Goal: Task Accomplishment & Management: Use online tool/utility

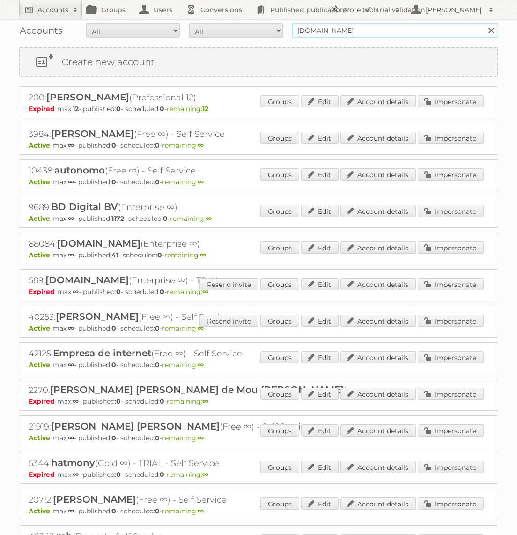
click at [344, 31] on input "[DOMAIN_NAME]" at bounding box center [395, 30] width 206 height 14
type input "Makro"
click at [484, 23] on input "Search" at bounding box center [491, 30] width 14 height 14
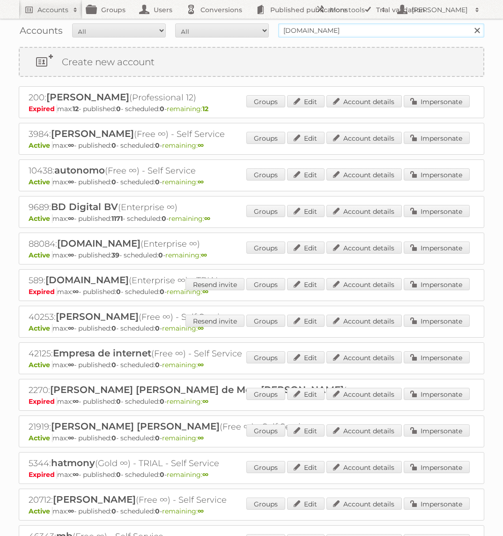
click at [298, 32] on input "bol.com" at bounding box center [381, 30] width 206 height 14
type input "Makro"
click at [470, 23] on input "Search" at bounding box center [477, 30] width 14 height 14
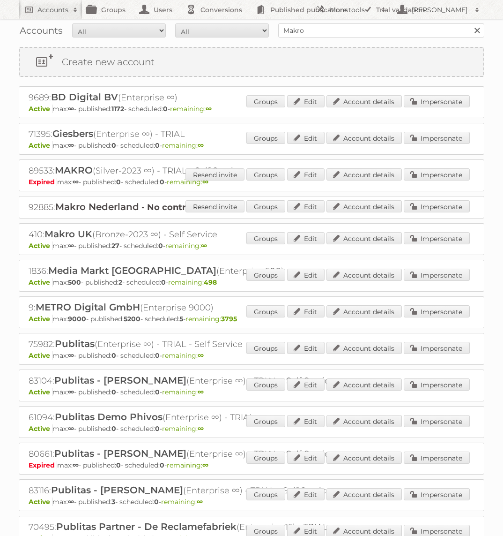
click at [422, 315] on div "Groups Edit Account details Impersonate" at bounding box center [358, 312] width 224 height 14
click at [412, 314] on link "Impersonate" at bounding box center [437, 311] width 66 height 12
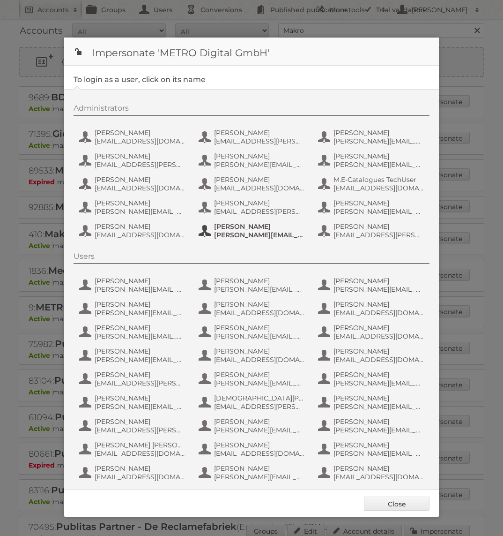
click at [227, 237] on span "tim.lambertz@metro.de" at bounding box center [259, 235] width 91 height 8
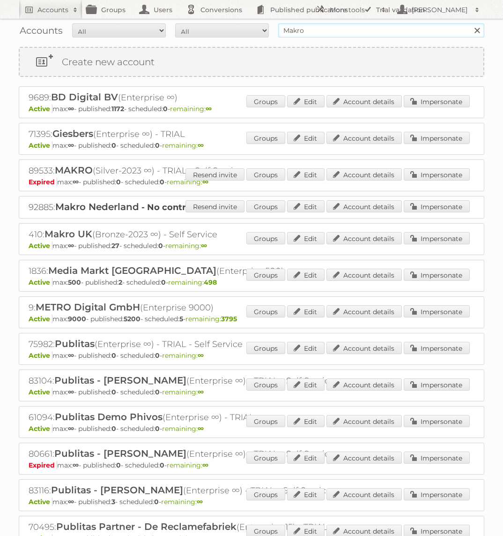
click at [306, 28] on input "Makro" at bounding box center [381, 30] width 206 height 14
type input "Action PIA"
click at [470, 23] on input "Search" at bounding box center [477, 30] width 14 height 14
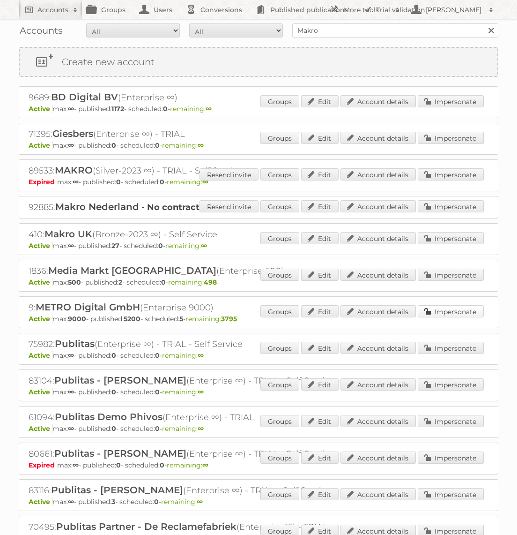
click at [432, 309] on link "Impersonate" at bounding box center [451, 311] width 66 height 12
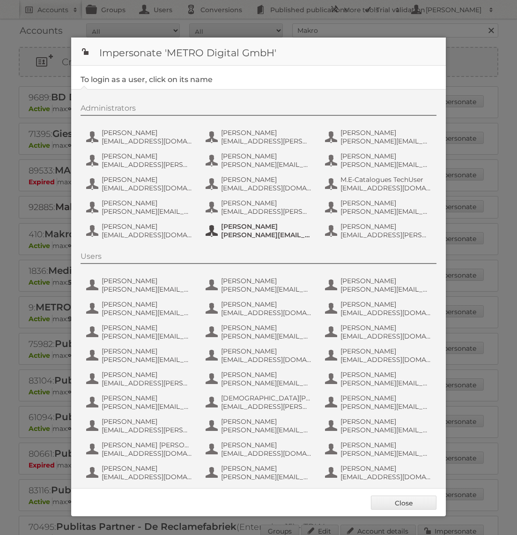
click at [286, 237] on span "tim.lambertz@metro.de" at bounding box center [266, 235] width 91 height 8
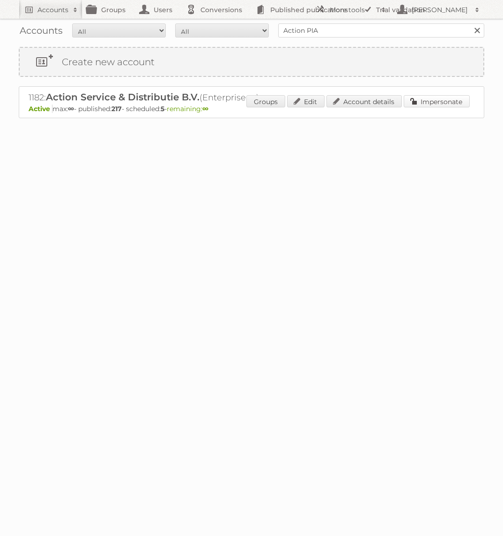
click at [420, 103] on link "Impersonate" at bounding box center [437, 101] width 66 height 12
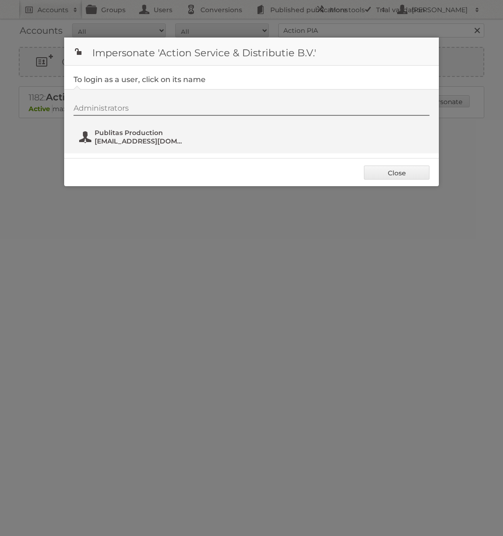
click at [115, 133] on span "Publitas Production" at bounding box center [140, 132] width 91 height 8
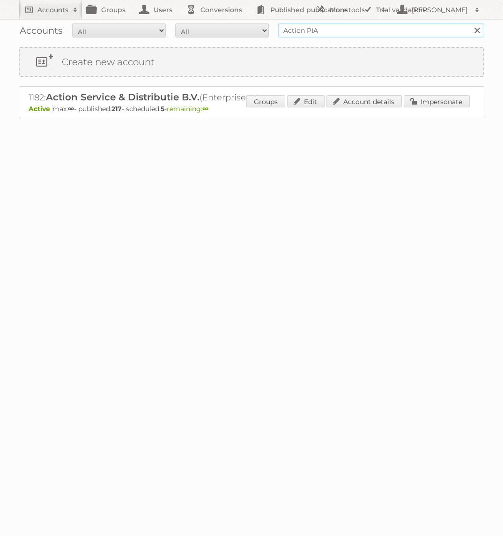
click at [314, 33] on input "Action PIA" at bounding box center [381, 30] width 206 height 14
click at [318, 26] on input "Action PIA" at bounding box center [381, 30] width 206 height 14
click at [470, 23] on input "Search" at bounding box center [477, 30] width 14 height 14
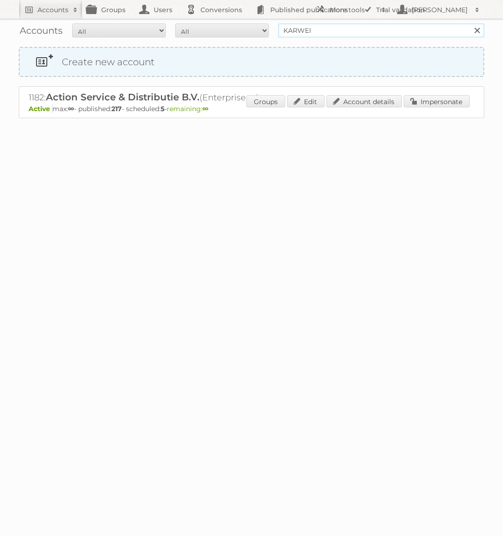
type input "KARWEI"
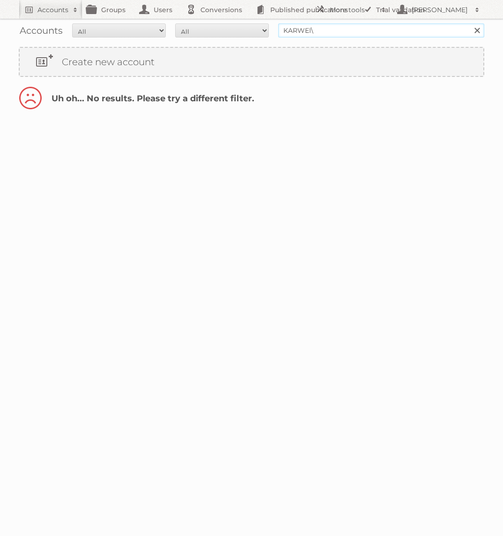
click at [350, 31] on input "KARWEI\" at bounding box center [381, 30] width 206 height 14
type input "KARWEI"
click at [470, 23] on input "Search" at bounding box center [477, 30] width 14 height 14
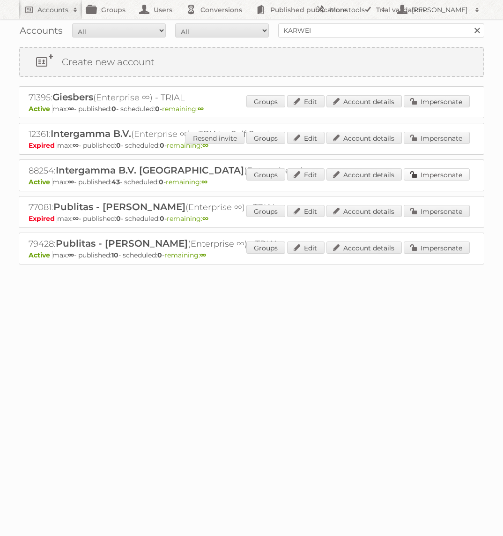
click at [429, 173] on link "Impersonate" at bounding box center [437, 174] width 66 height 12
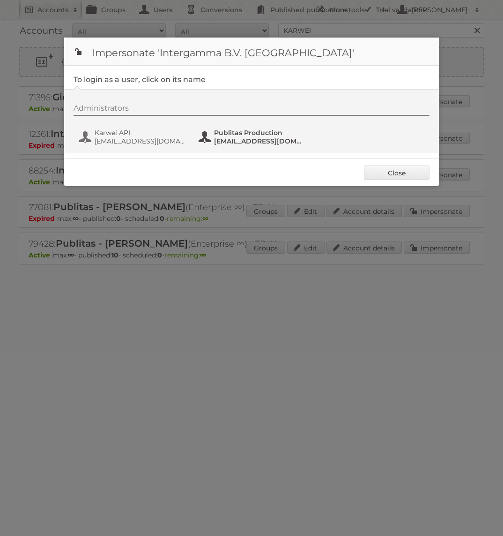
click at [254, 132] on span "Publitas Production" at bounding box center [259, 132] width 91 height 8
